Goal: Transaction & Acquisition: Purchase product/service

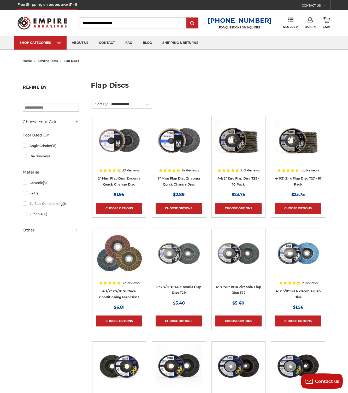
click at [117, 187] on h4 "2" Mini Flap Disc Zirconia Quick Change Disc" at bounding box center [119, 182] width 46 height 15
click at [117, 186] on link "2" Mini Flap Disc Zirconia Quick Change Disc" at bounding box center [119, 181] width 43 height 10
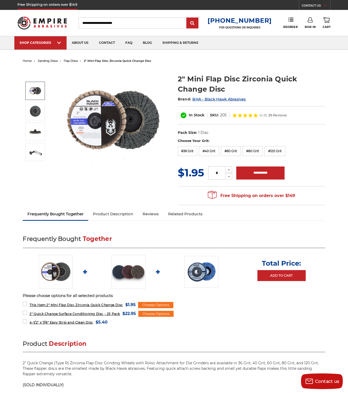
click at [37, 96] on img at bounding box center [35, 90] width 13 height 13
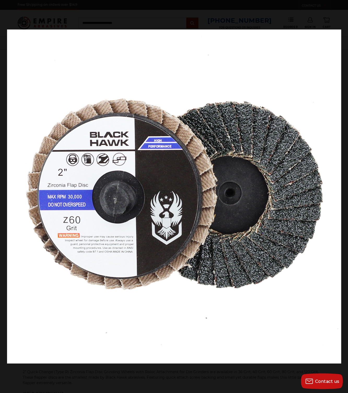
click at [337, 195] on button at bounding box center [338, 196] width 18 height 26
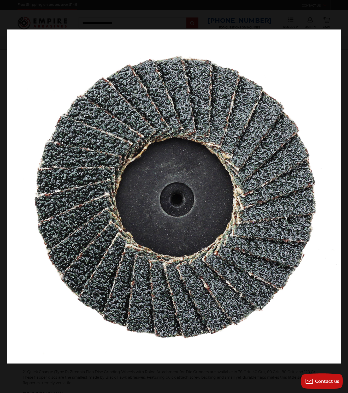
click at [337, 195] on button at bounding box center [338, 196] width 18 height 26
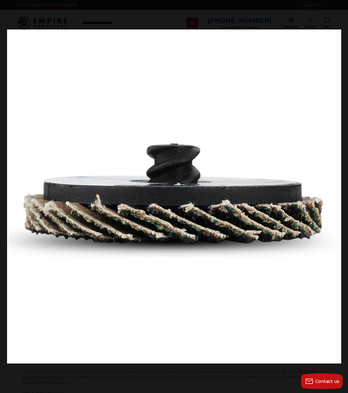
click at [337, 195] on button at bounding box center [338, 196] width 18 height 26
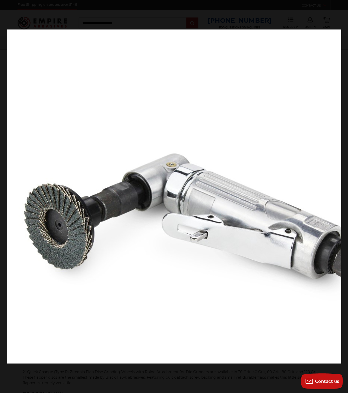
click at [337, 195] on button at bounding box center [338, 196] width 18 height 26
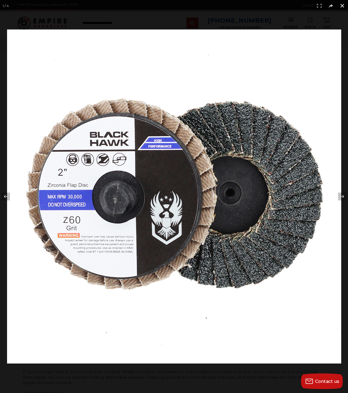
click at [343, 4] on button at bounding box center [341, 5] width 11 height 11
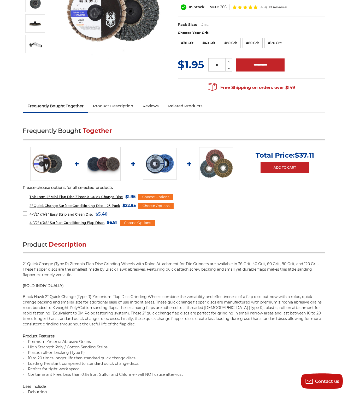
scroll to position [197, 0]
